Goal: Task Accomplishment & Management: Complete application form

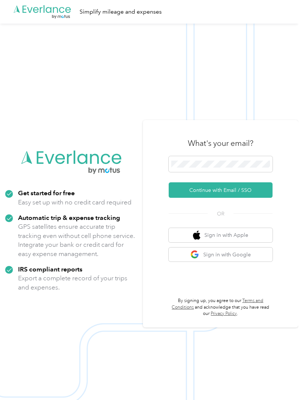
click at [259, 198] on button "Continue with Email / SSO" at bounding box center [221, 189] width 104 height 15
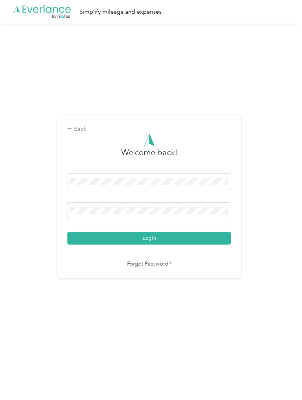
click at [204, 244] on button "Login" at bounding box center [148, 237] width 163 height 13
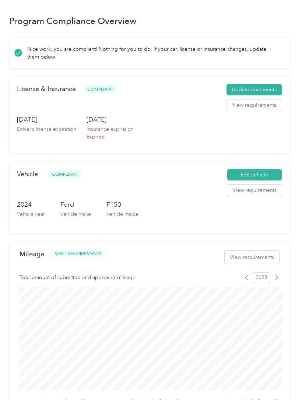
click at [265, 89] on button "Update documents" at bounding box center [253, 90] width 55 height 12
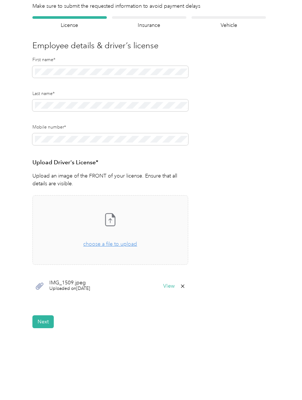
scroll to position [40, 0]
click at [46, 325] on button "Next" at bounding box center [42, 321] width 21 height 13
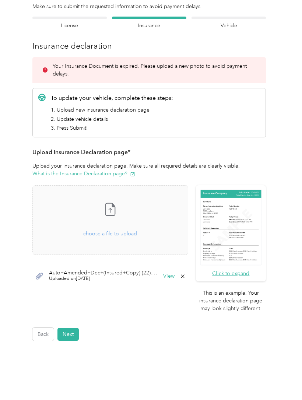
click at [185, 274] on icon at bounding box center [183, 276] width 6 height 6
click at [168, 278] on button "Yes" at bounding box center [166, 281] width 14 height 12
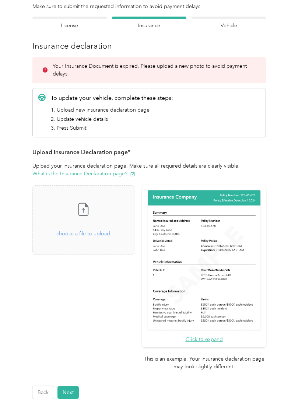
click at [110, 235] on span "choose a file to upload" at bounding box center [83, 233] width 54 height 6
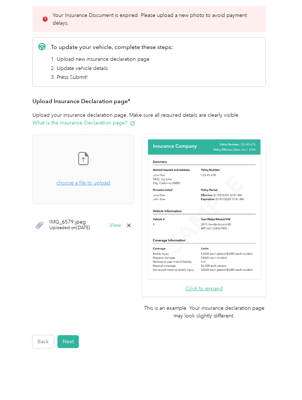
scroll to position [90, 0]
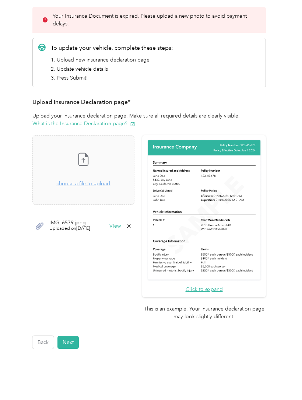
click at [72, 336] on button "Next" at bounding box center [67, 342] width 21 height 13
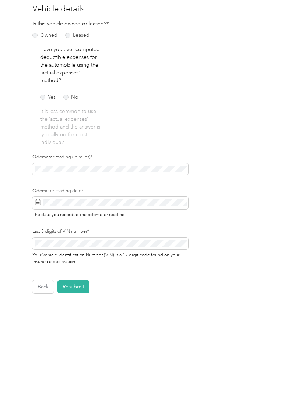
scroll to position [42, 0]
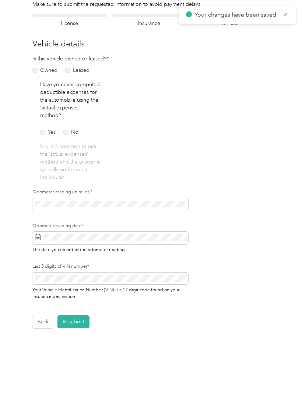
click at [43, 322] on button "Back" at bounding box center [42, 321] width 21 height 13
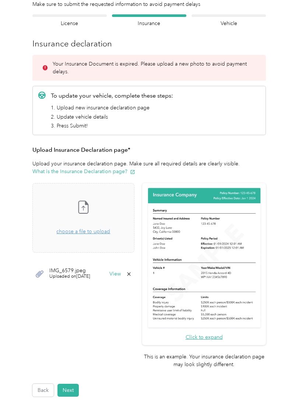
click at [72, 383] on button "Next" at bounding box center [67, 389] width 21 height 13
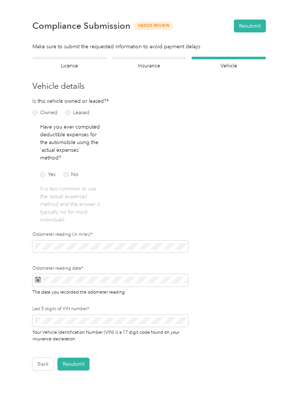
click at [83, 362] on button "Resubmit" at bounding box center [73, 363] width 32 height 13
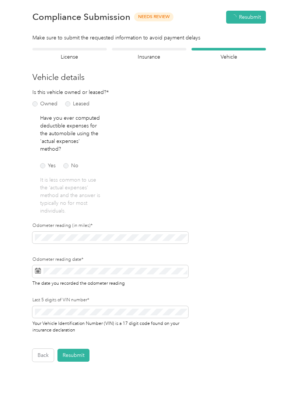
scroll to position [9, 0]
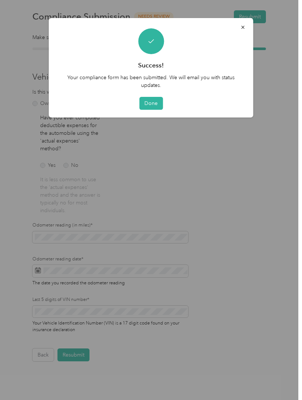
click at [152, 103] on button "Done" at bounding box center [151, 103] width 24 height 13
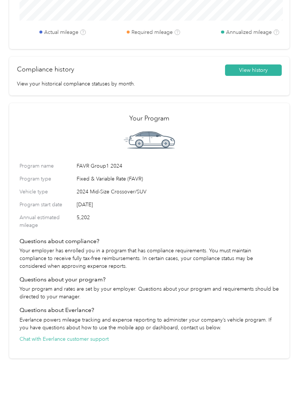
scroll to position [432, 0]
